Goal: Navigation & Orientation: Find specific page/section

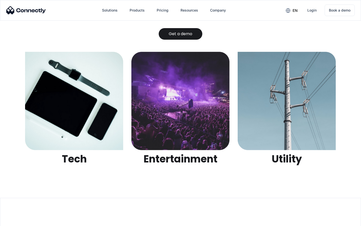
scroll to position [1582, 0]
